Goal: Task Accomplishment & Management: Complete application form

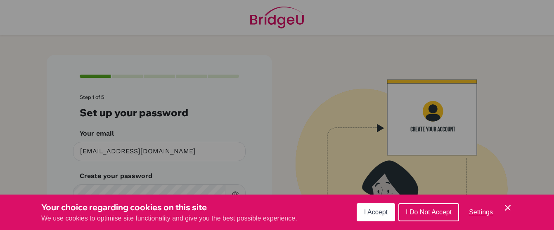
scroll to position [59, 0]
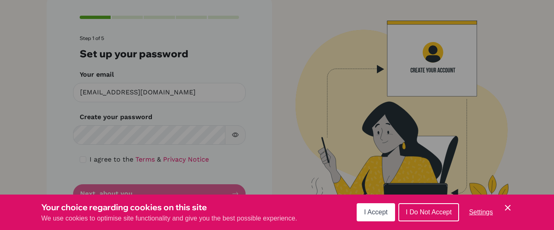
click at [421, 215] on span "I Do Not Accept" at bounding box center [429, 212] width 46 height 7
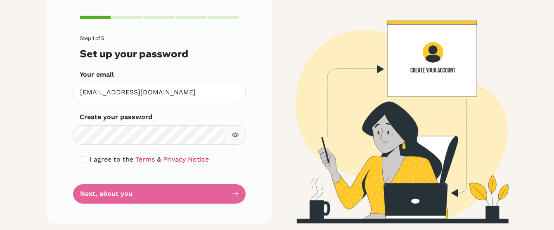
click at [165, 190] on form "Step 1 of 5 Set up your password Your email [EMAIL_ADDRESS][DOMAIN_NAME] Invali…" at bounding box center [159, 119] width 159 height 168
click at [231, 197] on form "Step 1 of 5 Set up your password Your email [EMAIL_ADDRESS][DOMAIN_NAME] Invali…" at bounding box center [159, 119] width 159 height 168
click at [224, 197] on form "Step 1 of 5 Set up your password Your email [EMAIL_ADDRESS][DOMAIN_NAME] Invali…" at bounding box center [159, 119] width 159 height 168
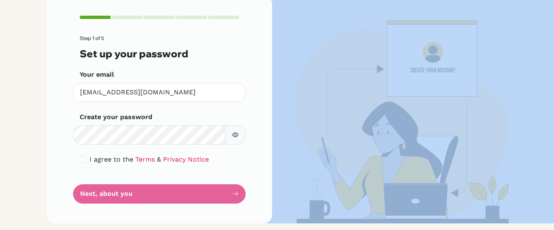
click at [224, 197] on form "Step 1 of 5 Set up your password Your email [EMAIL_ADDRESS][DOMAIN_NAME] Invali…" at bounding box center [159, 119] width 159 height 168
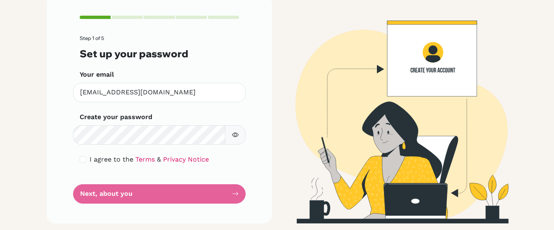
drag, startPoint x: 224, startPoint y: 197, endPoint x: 203, endPoint y: 179, distance: 27.8
click at [203, 179] on form "Step 1 of 5 Set up your password Your email [EMAIL_ADDRESS][DOMAIN_NAME] Invali…" at bounding box center [159, 119] width 159 height 168
click at [81, 161] on input "checkbox" at bounding box center [83, 159] width 7 height 7
checkbox input "true"
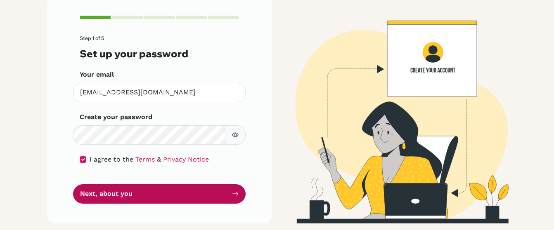
click at [165, 200] on button "Next, about you" at bounding box center [159, 193] width 172 height 19
drag, startPoint x: 165, startPoint y: 200, endPoint x: 180, endPoint y: 197, distance: 15.5
click at [180, 197] on button "Next, about you" at bounding box center [159, 193] width 172 height 19
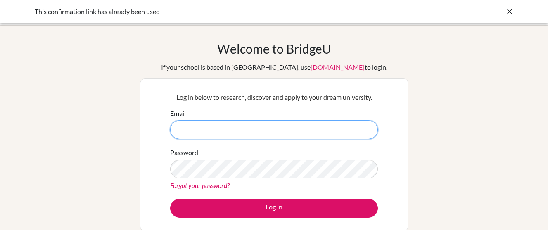
click at [235, 131] on input "Email" at bounding box center [274, 129] width 208 height 19
type input "[EMAIL_ADDRESS][DOMAIN_NAME]"
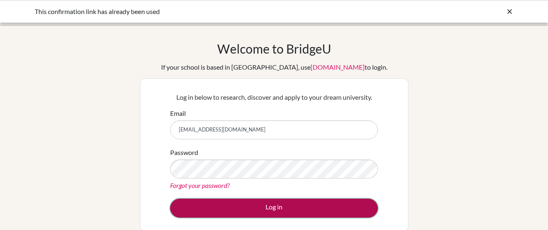
click at [253, 212] on button "Log in" at bounding box center [274, 208] width 208 height 19
